Goal: Task Accomplishment & Management: Complete application form

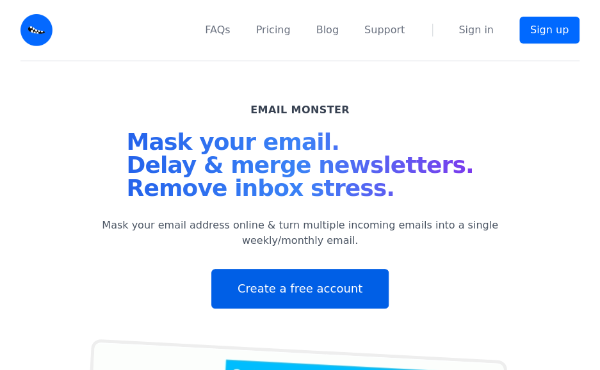
click at [281, 291] on link "Create a free account" at bounding box center [299, 289] width 177 height 40
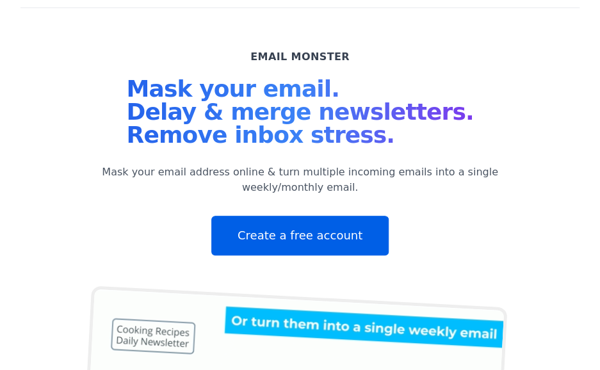
scroll to position [58, 0]
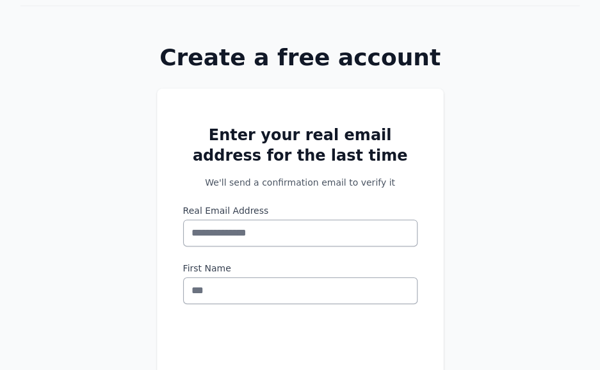
scroll to position [60, 0]
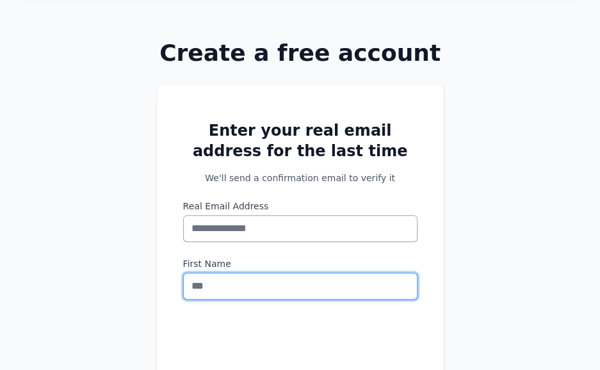
click at [240, 277] on input "First Name" at bounding box center [300, 286] width 234 height 27
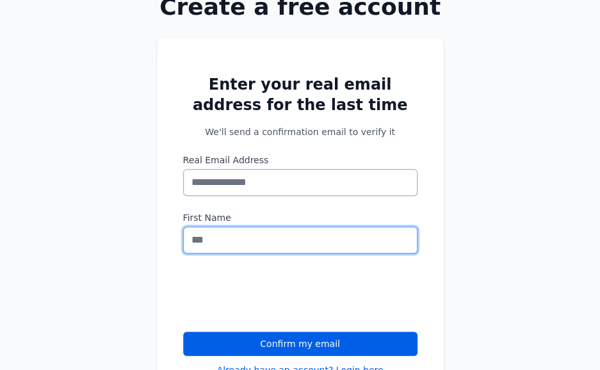
scroll to position [102, 0]
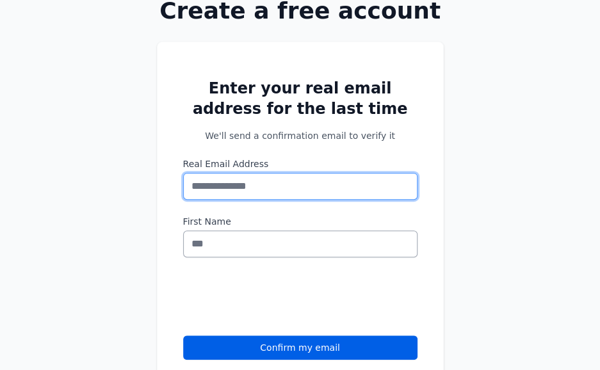
click at [217, 194] on input "Real Email Address" at bounding box center [300, 186] width 234 height 27
type input "******"
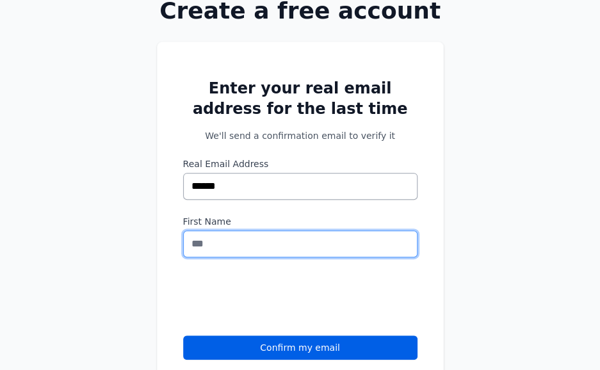
click at [223, 235] on input "First Name" at bounding box center [300, 244] width 234 height 27
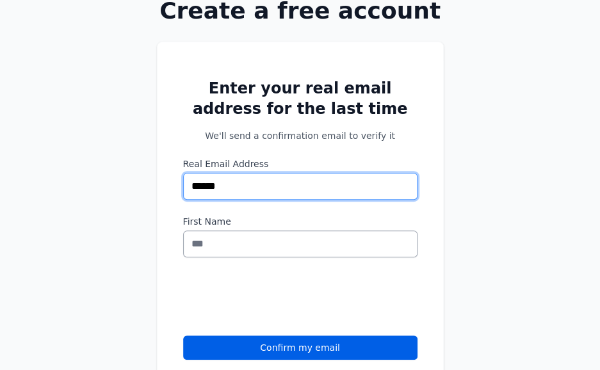
click at [241, 194] on input "******" at bounding box center [300, 186] width 234 height 27
type input "*"
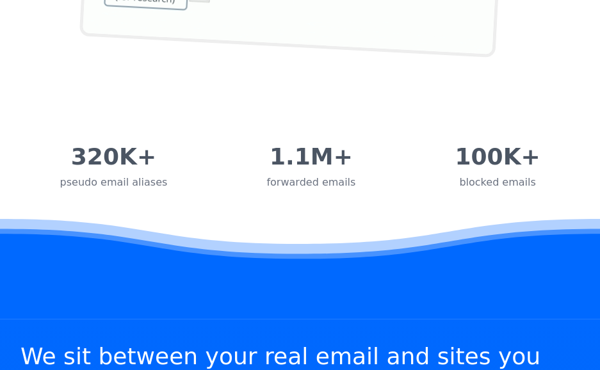
scroll to position [541, 0]
